Goal: Task Accomplishment & Management: Complete application form

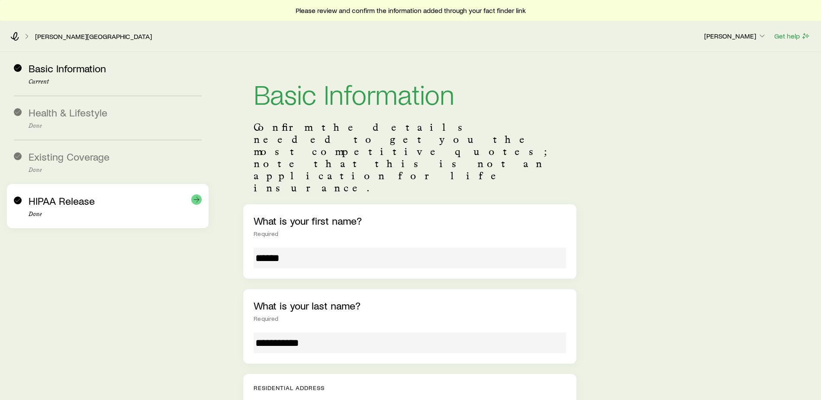
click at [77, 208] on div "HIPAA Release Done" at bounding box center [115, 206] width 173 height 23
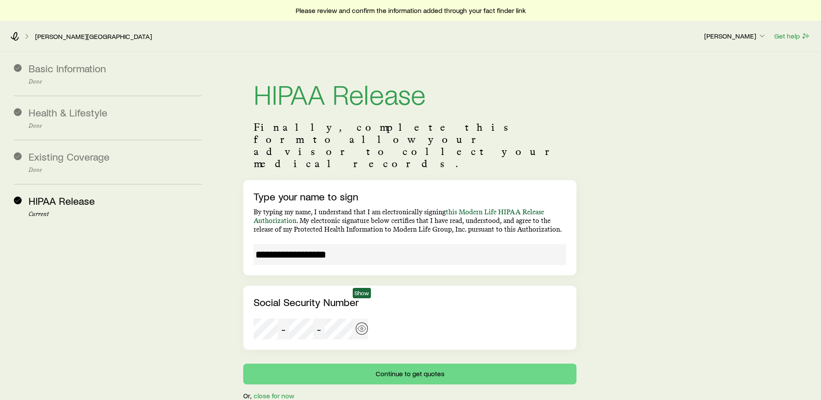
click at [360, 324] on icon "button" at bounding box center [361, 328] width 9 height 9
click at [134, 322] on aside "Basic Information Done Health & Lifestyle Done Existing Coverage Done HIPAA Rel…" at bounding box center [108, 226] width 202 height 348
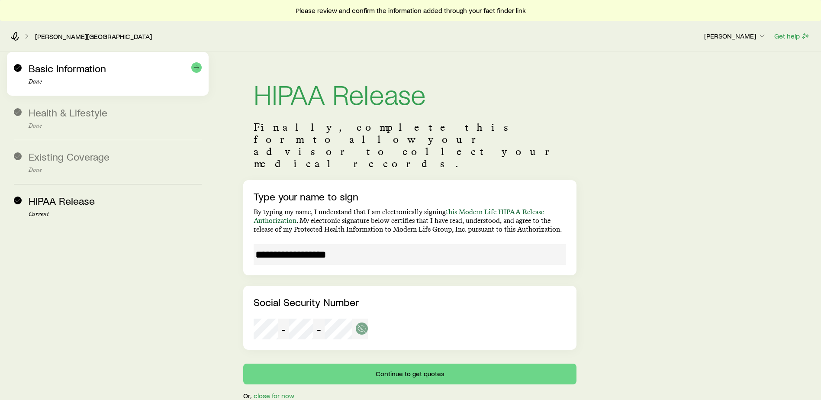
click at [66, 75] on div "Basic Information Done" at bounding box center [115, 73] width 173 height 23
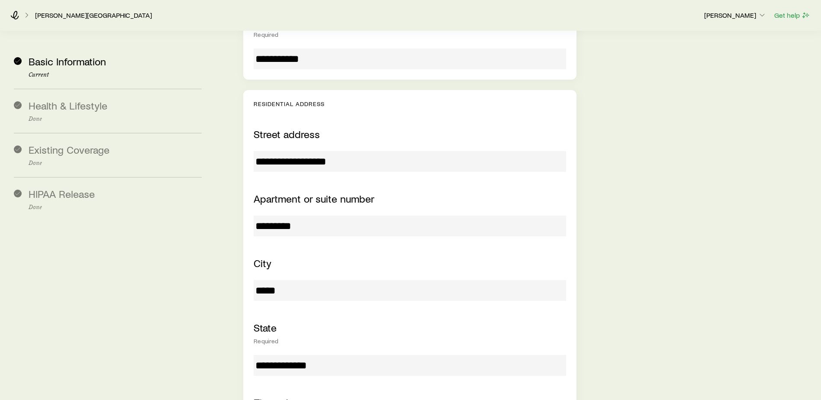
scroll to position [260, 0]
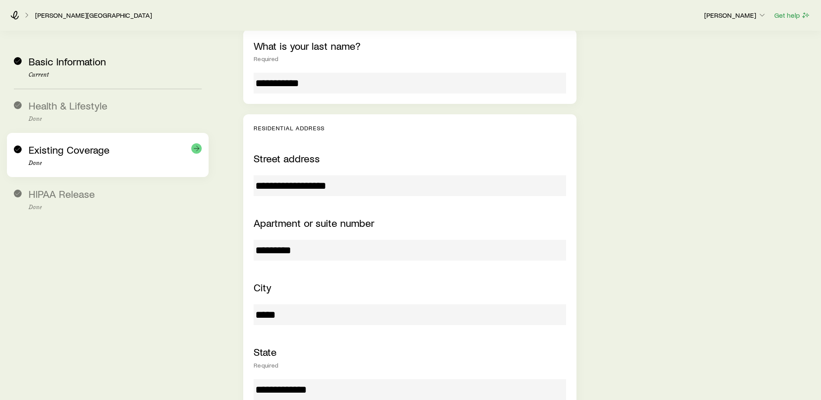
drag, startPoint x: 353, startPoint y: 141, endPoint x: 131, endPoint y: 133, distance: 221.6
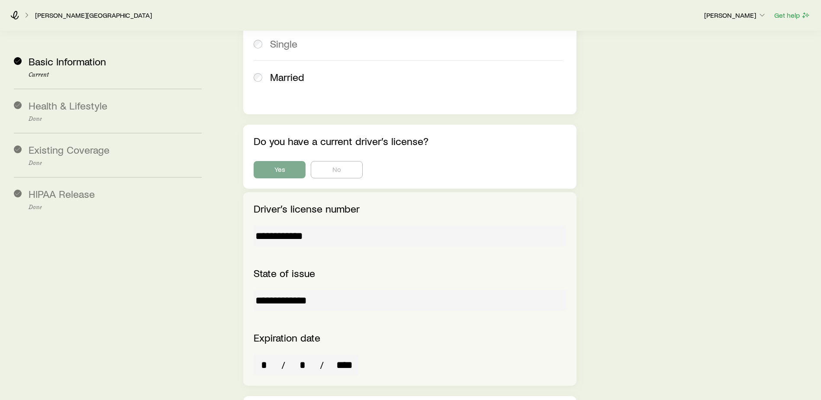
scroll to position [1428, 0]
drag, startPoint x: 322, startPoint y: 186, endPoint x: 229, endPoint y: 184, distance: 93.0
drag, startPoint x: 229, startPoint y: 184, endPoint x: 274, endPoint y: 186, distance: 44.6
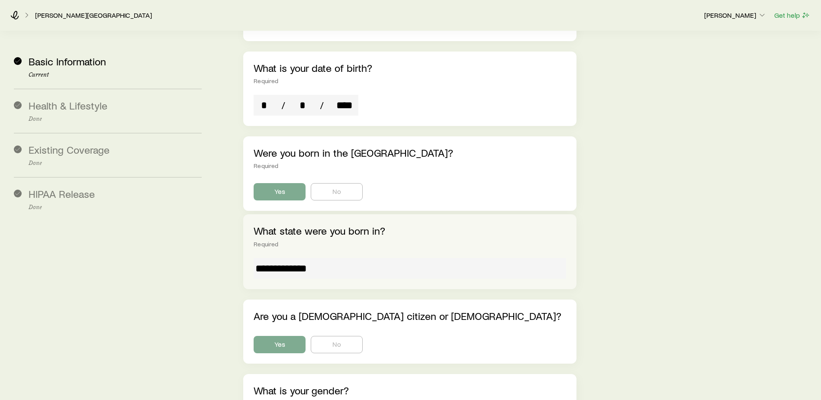
scroll to position [865, 0]
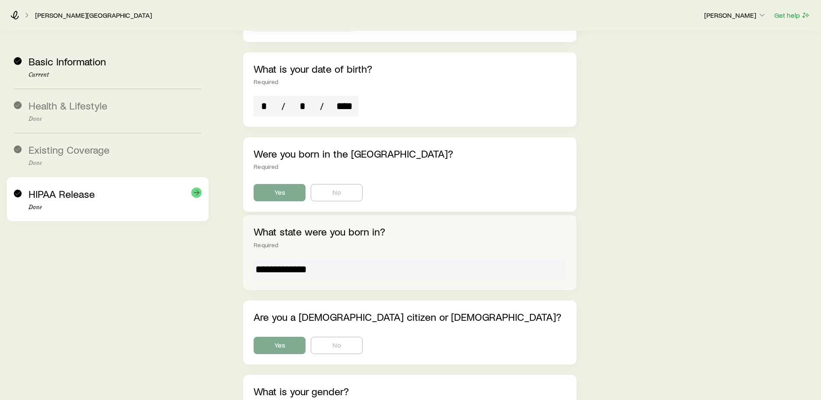
click at [116, 203] on div "HIPAA Release Done" at bounding box center [115, 199] width 173 height 23
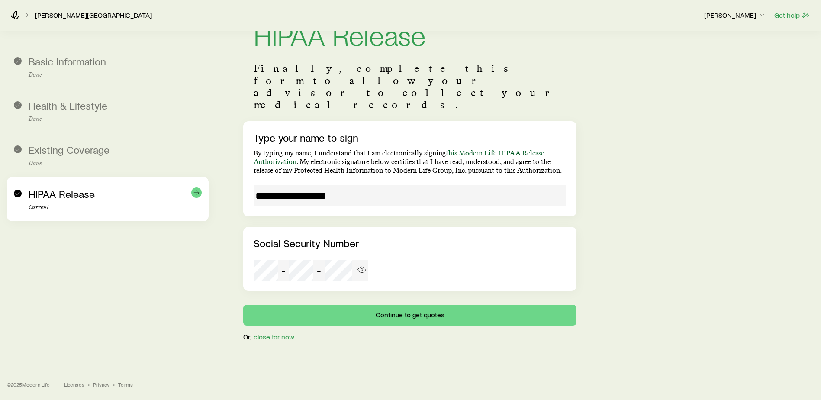
scroll to position [35, 0]
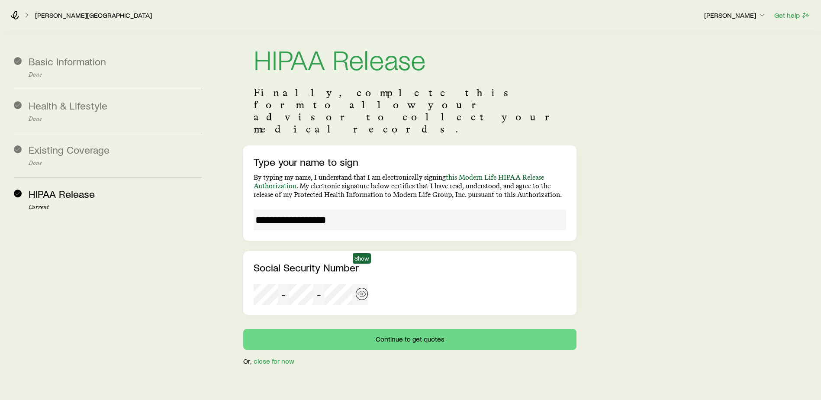
click at [360, 289] on icon "button" at bounding box center [361, 293] width 9 height 9
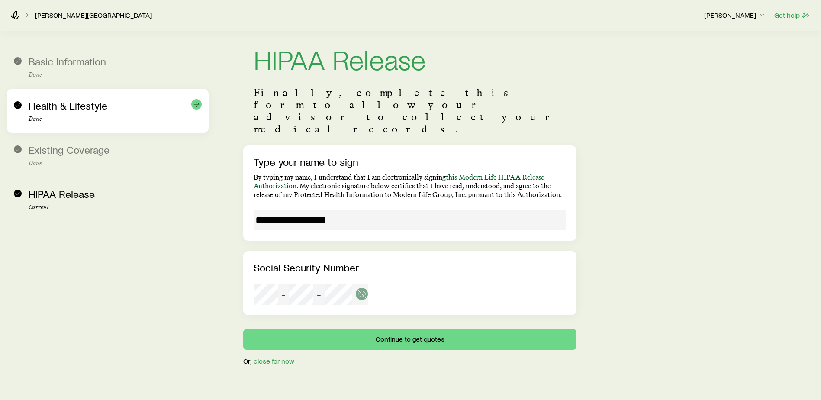
click at [84, 119] on p "Done" at bounding box center [115, 119] width 173 height 7
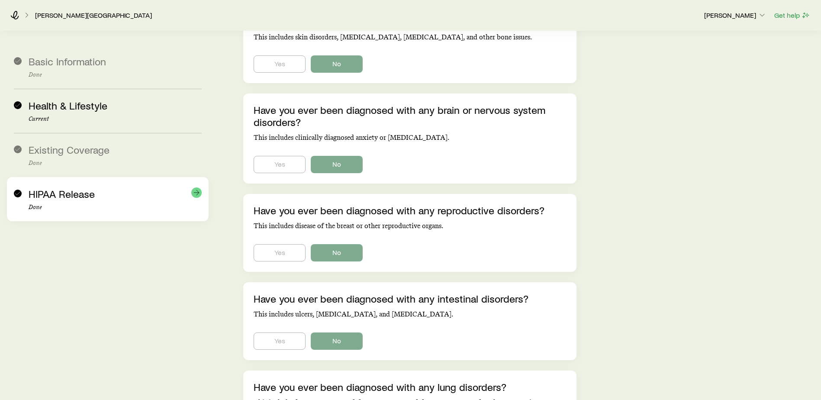
scroll to position [1283, 0]
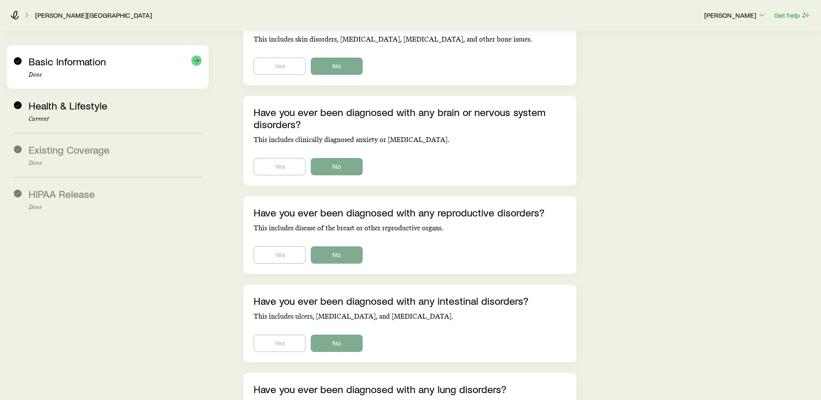
click at [33, 59] on span "Basic Information" at bounding box center [67, 61] width 77 height 13
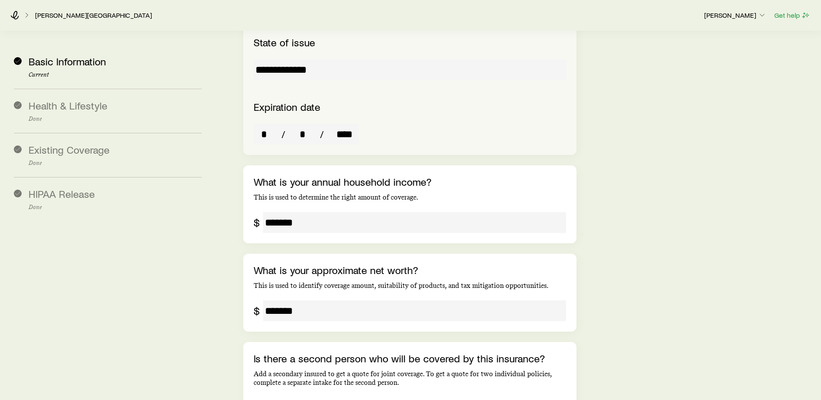
scroll to position [1673, 0]
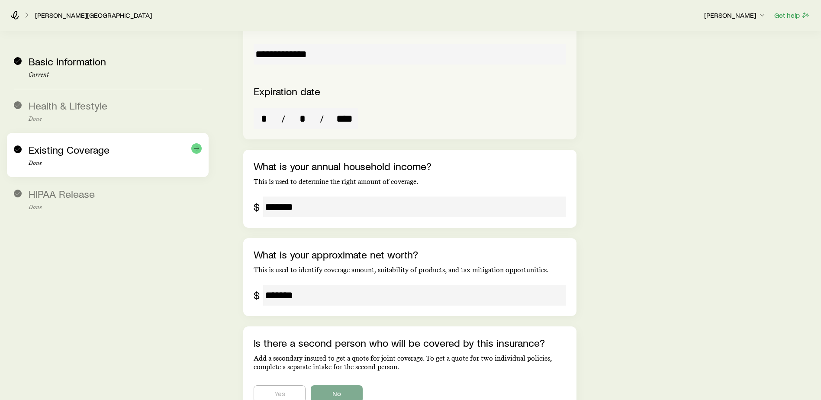
click at [74, 154] on span "Existing Coverage" at bounding box center [69, 149] width 81 height 13
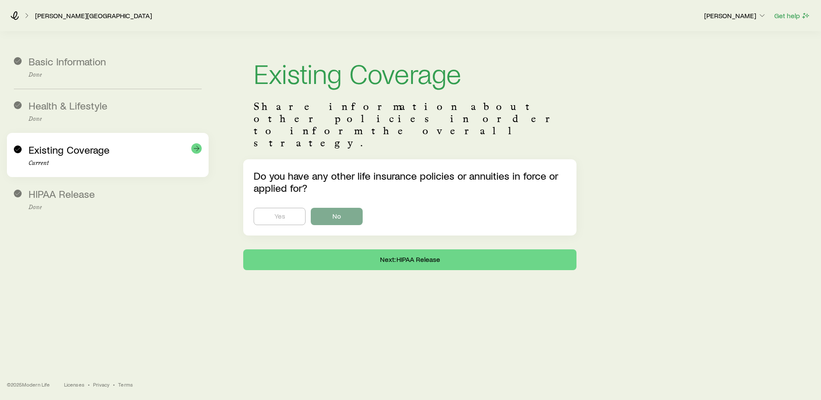
scroll to position [21, 0]
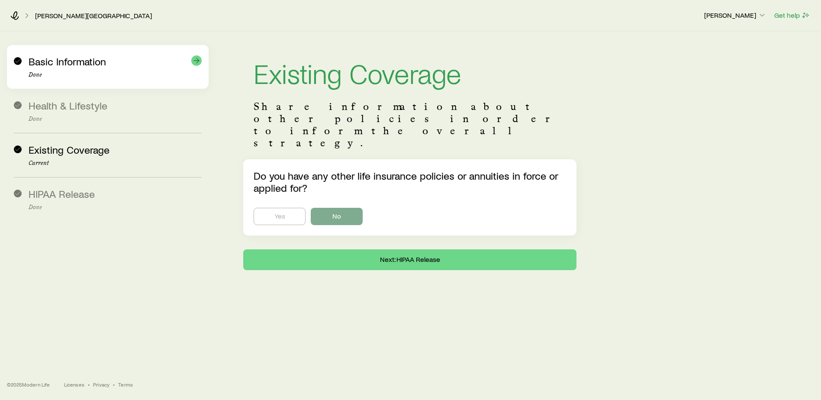
click at [76, 64] on span "Basic Information" at bounding box center [67, 61] width 77 height 13
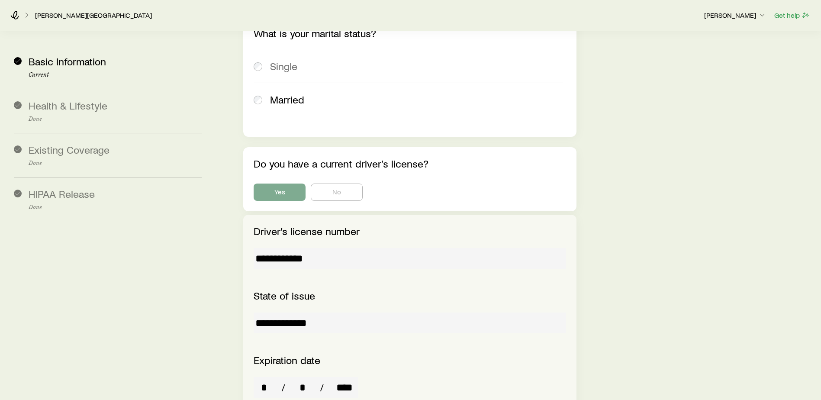
scroll to position [1428, 0]
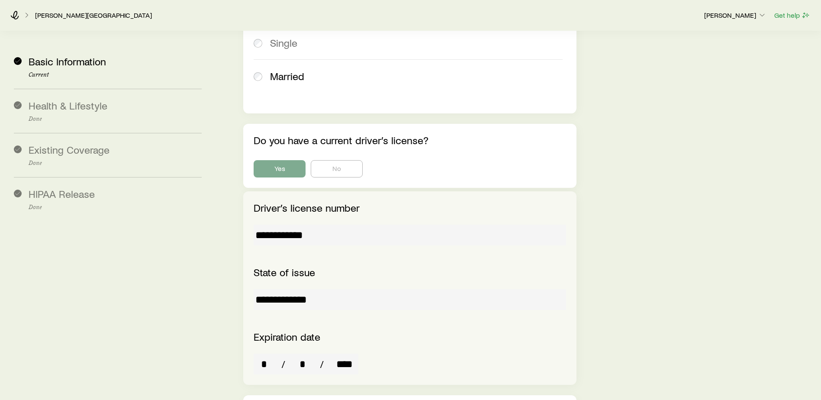
click at [284, 225] on input "**********" at bounding box center [409, 235] width 312 height 21
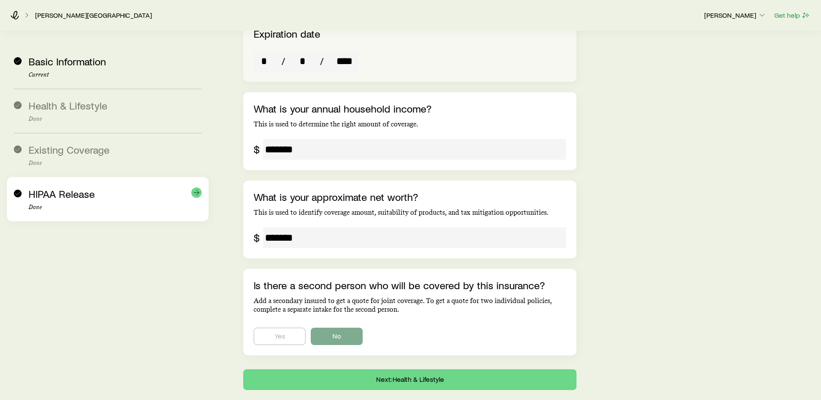
click at [77, 195] on span "HIPAA Release" at bounding box center [62, 193] width 66 height 13
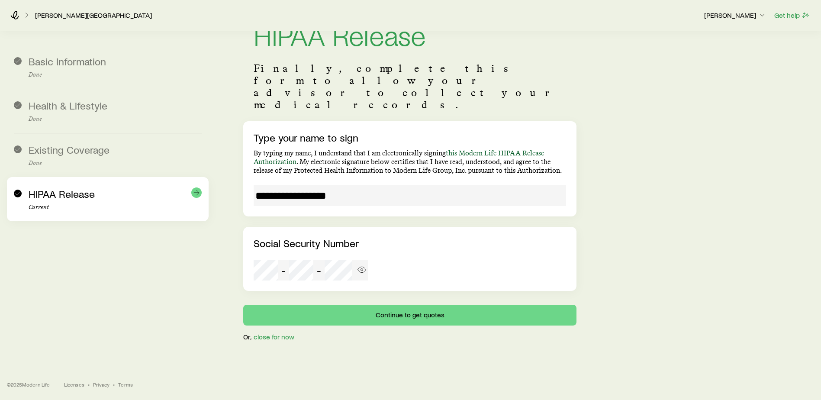
scroll to position [35, 0]
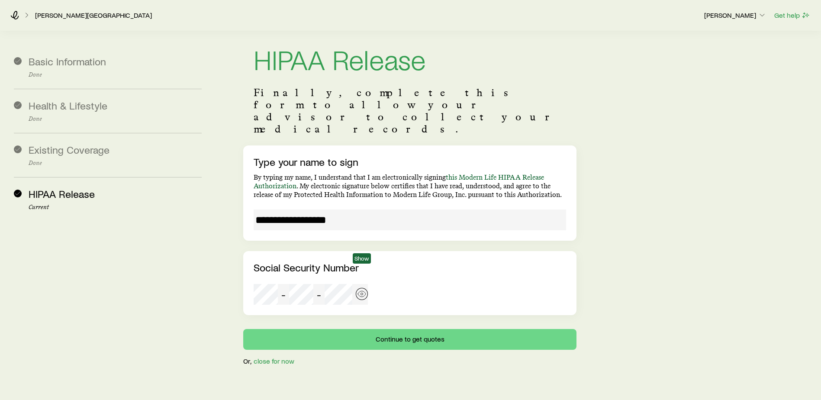
click at [363, 289] on icon "button" at bounding box center [361, 293] width 9 height 9
